Goal: Task Accomplishment & Management: Manage account settings

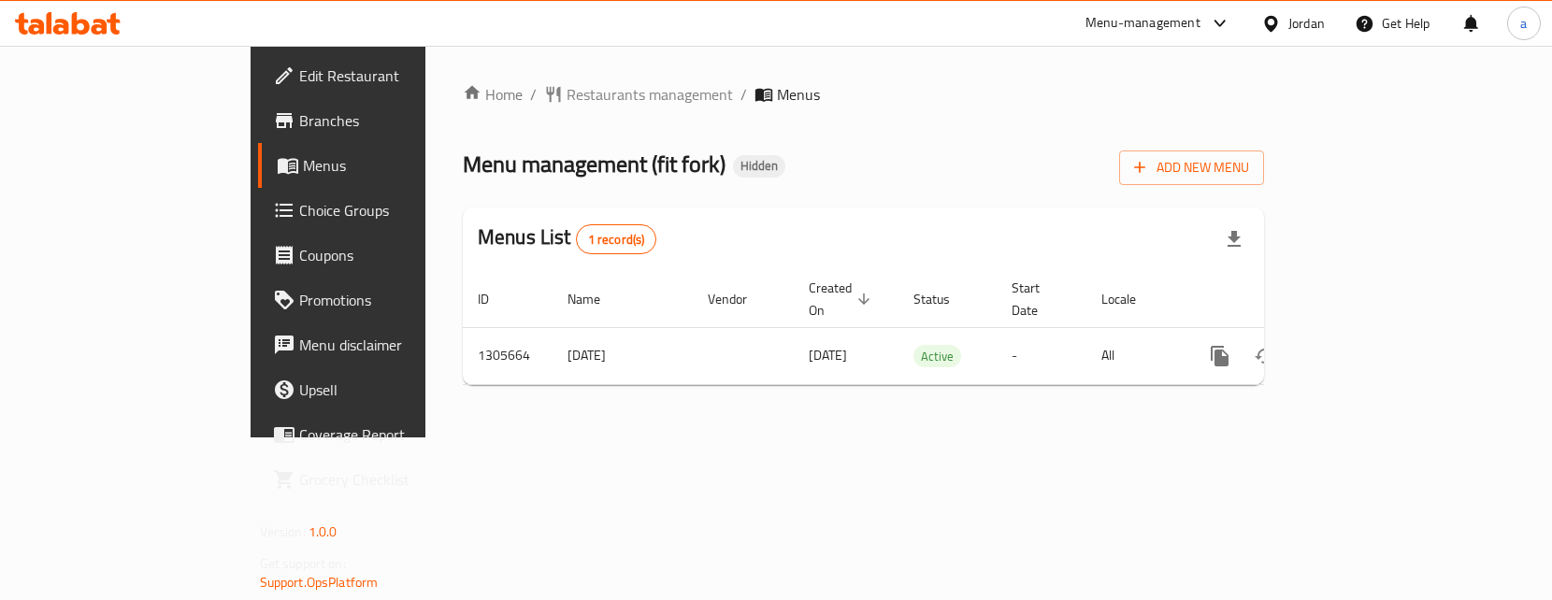
click at [299, 209] on span "Choice Groups" at bounding box center [396, 210] width 195 height 22
